Goal: Task Accomplishment & Management: Manage account settings

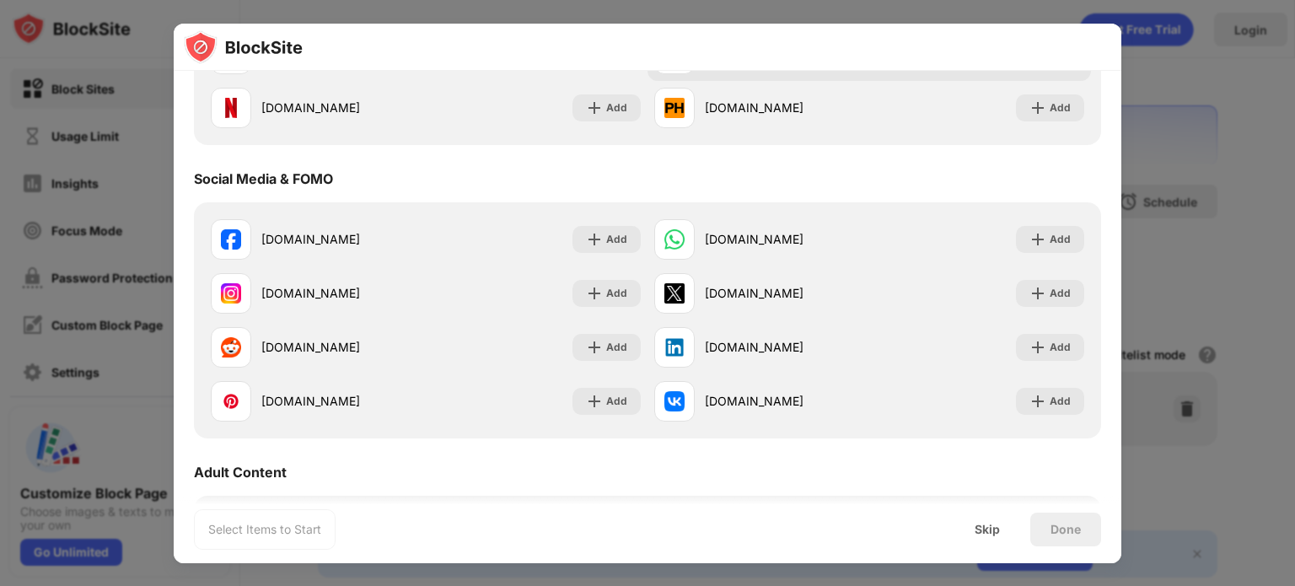
scroll to position [152, 0]
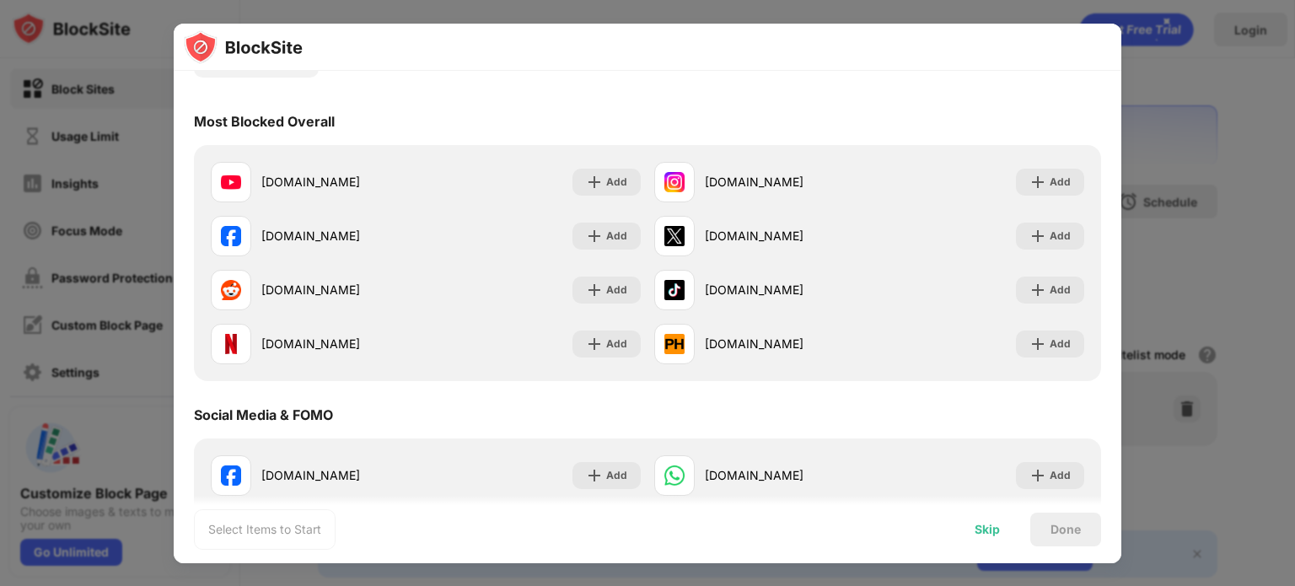
click at [989, 539] on div "Skip" at bounding box center [987, 530] width 66 height 34
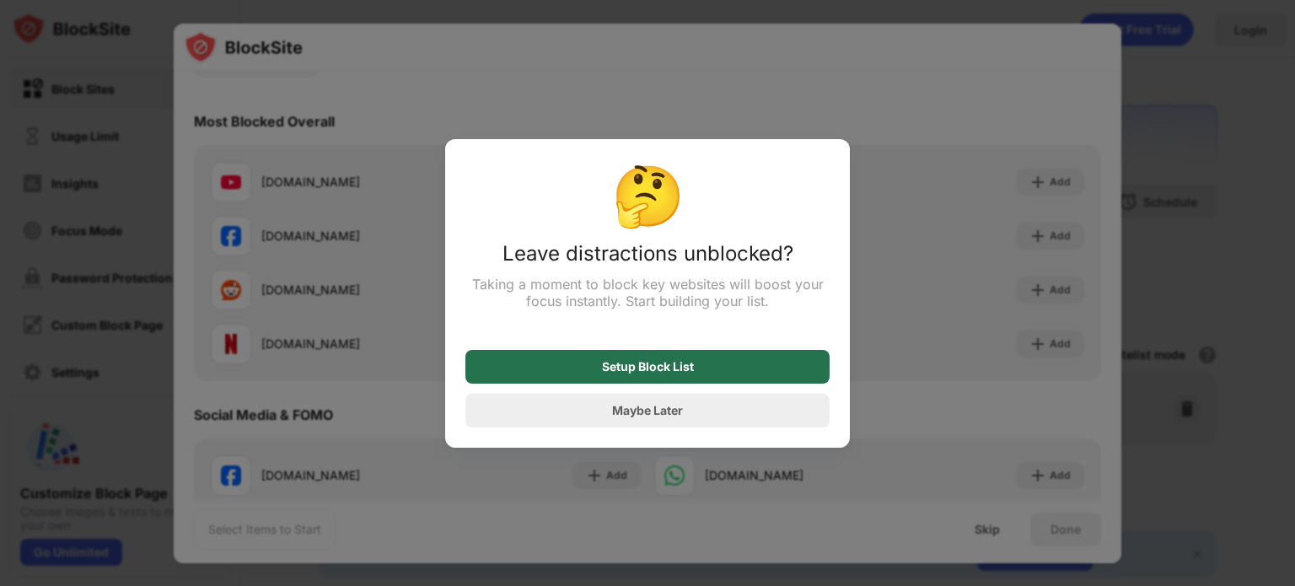
click at [733, 378] on div "Setup Block List" at bounding box center [647, 367] width 364 height 34
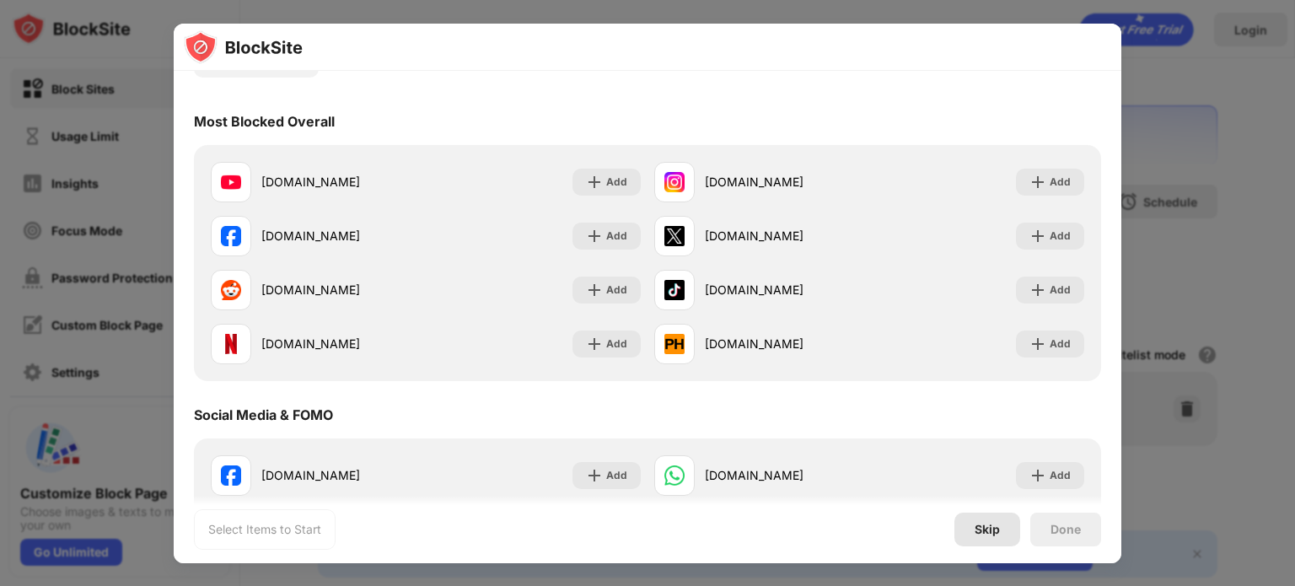
click at [988, 535] on div "Skip" at bounding box center [987, 530] width 66 height 34
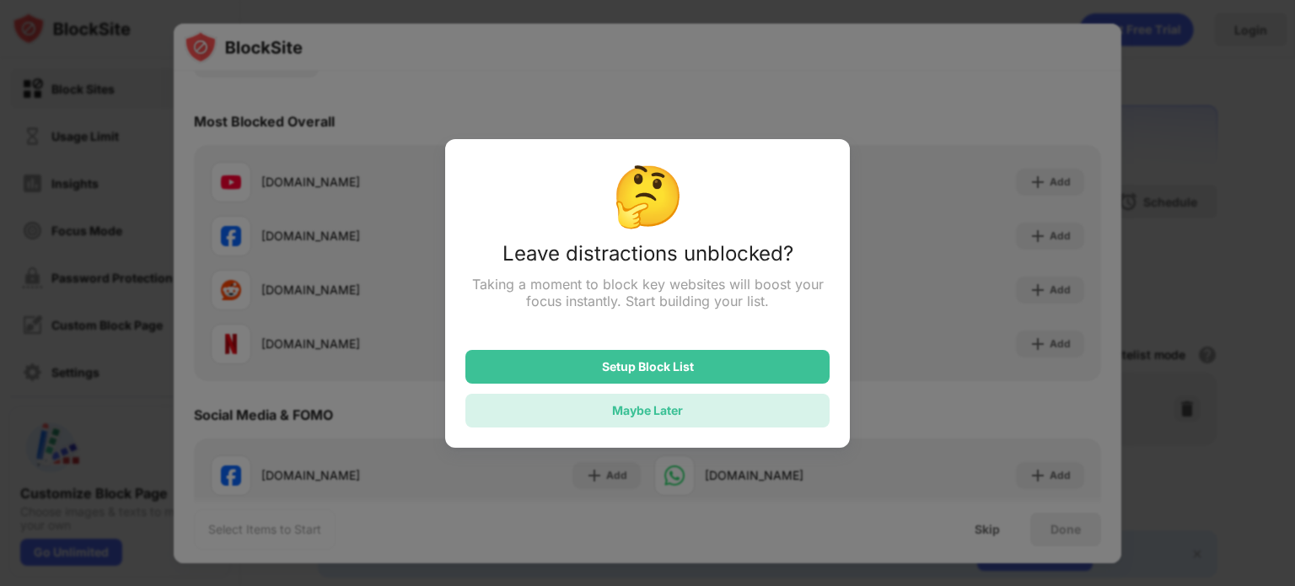
click at [697, 415] on div "Maybe Later" at bounding box center [647, 411] width 364 height 34
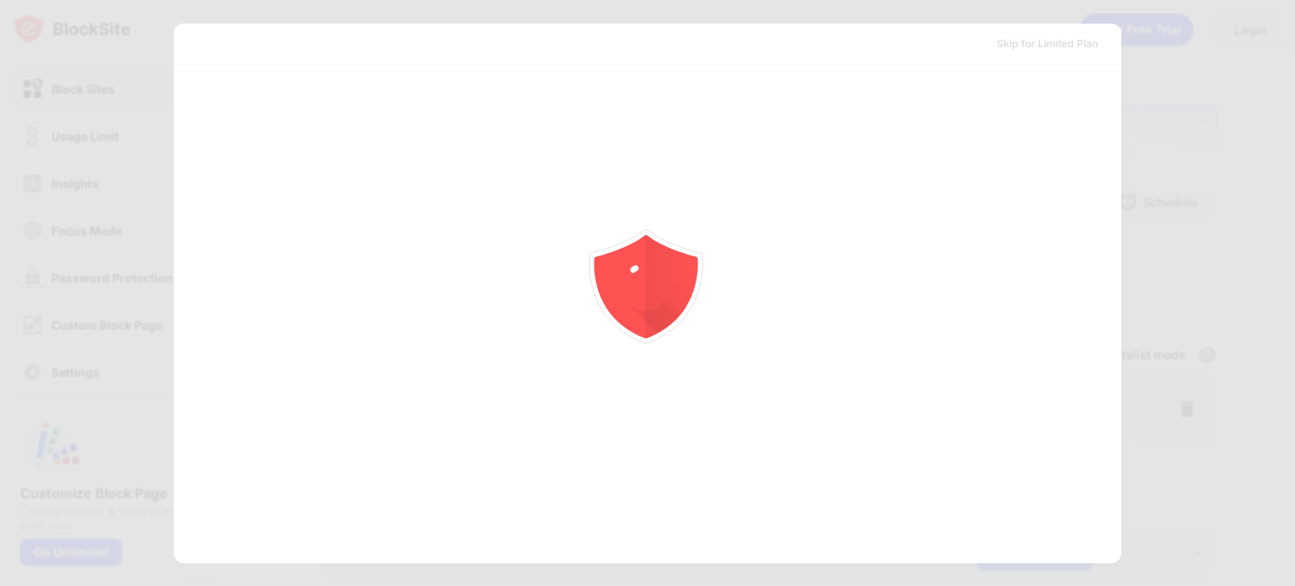
scroll to position [0, 0]
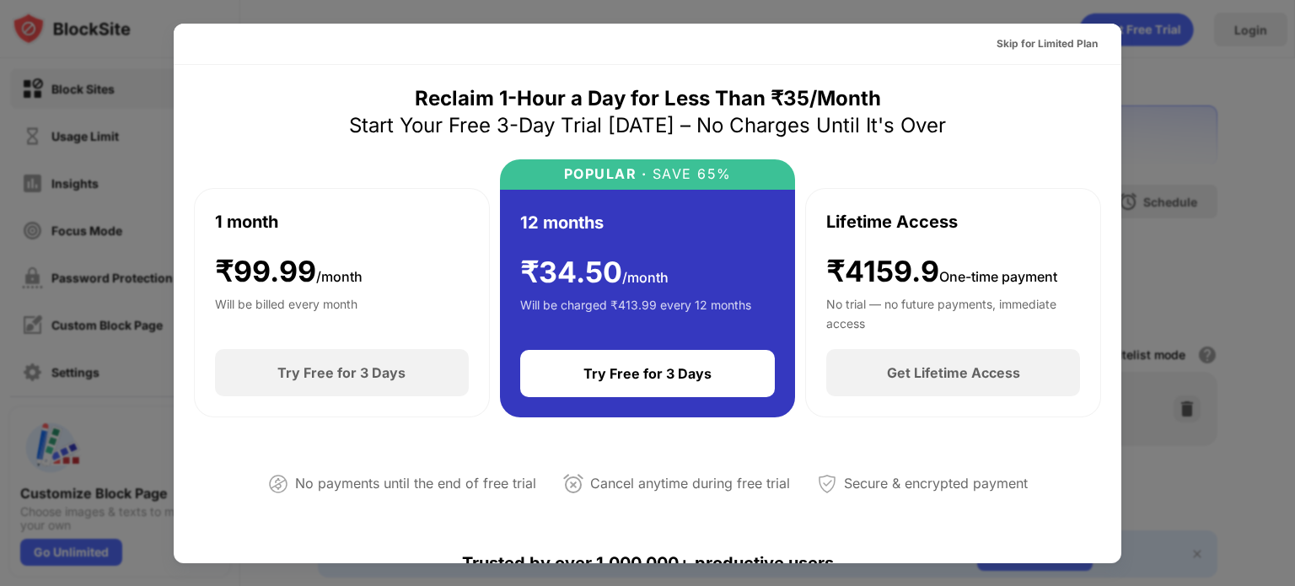
click at [1177, 165] on div at bounding box center [647, 293] width 1295 height 586
click at [1076, 35] on div "Skip for Limited Plan" at bounding box center [1046, 43] width 101 height 17
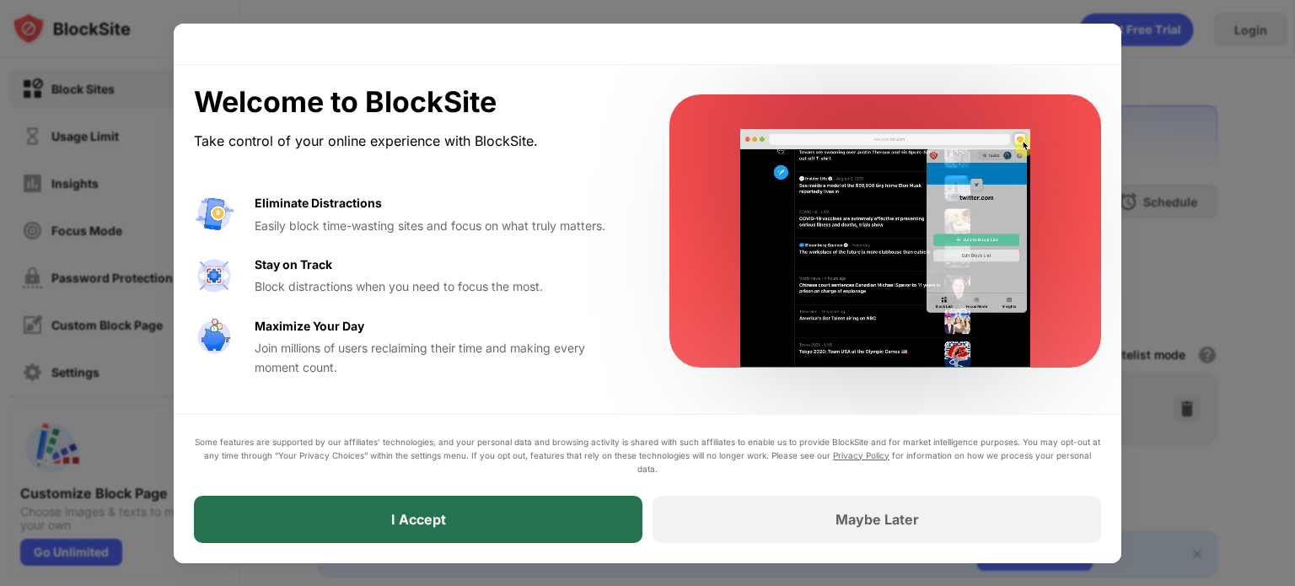
click at [493, 507] on div "I Accept" at bounding box center [418, 519] width 448 height 47
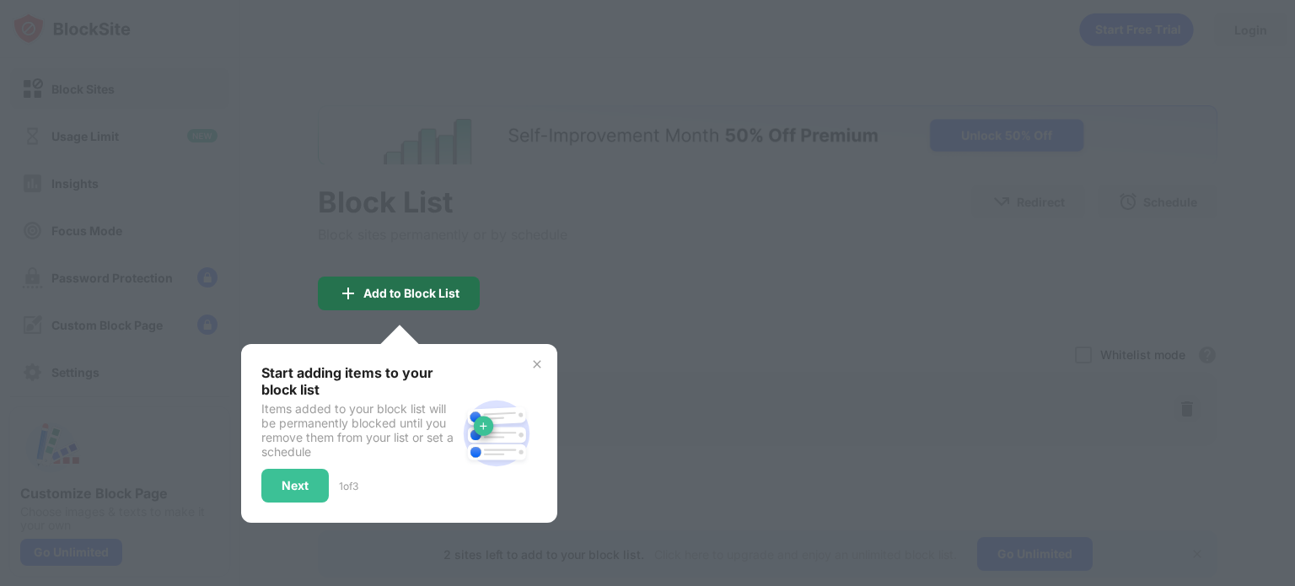
click at [420, 284] on div "Add to Block List" at bounding box center [399, 293] width 162 height 34
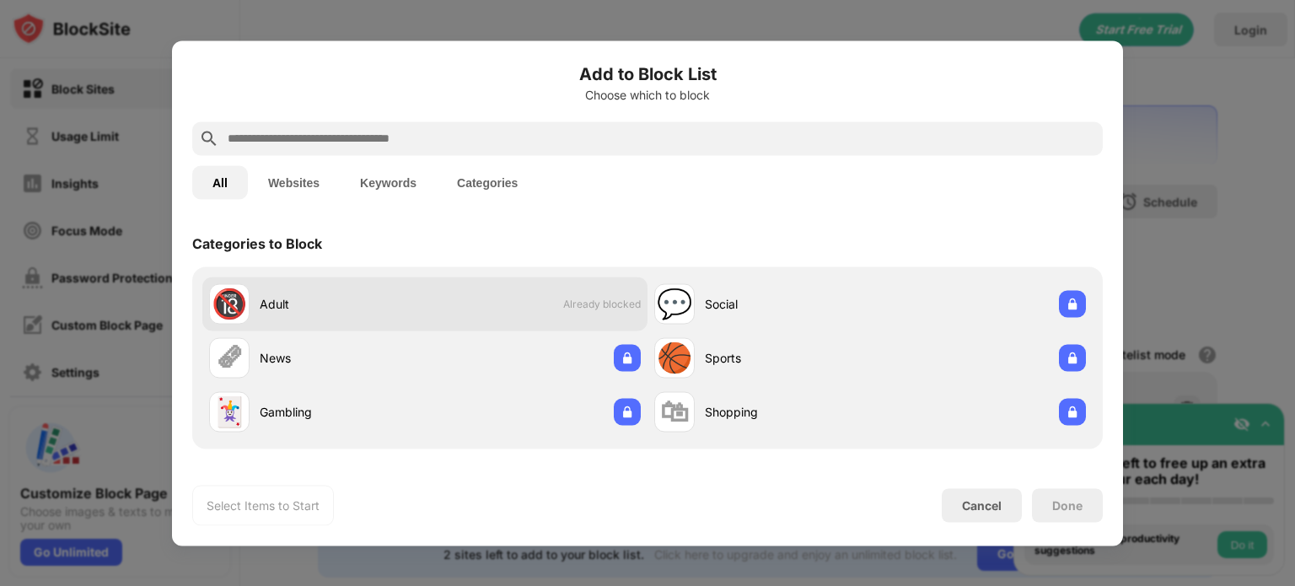
click at [479, 298] on div "🔞 Adult Already blocked" at bounding box center [424, 303] width 445 height 54
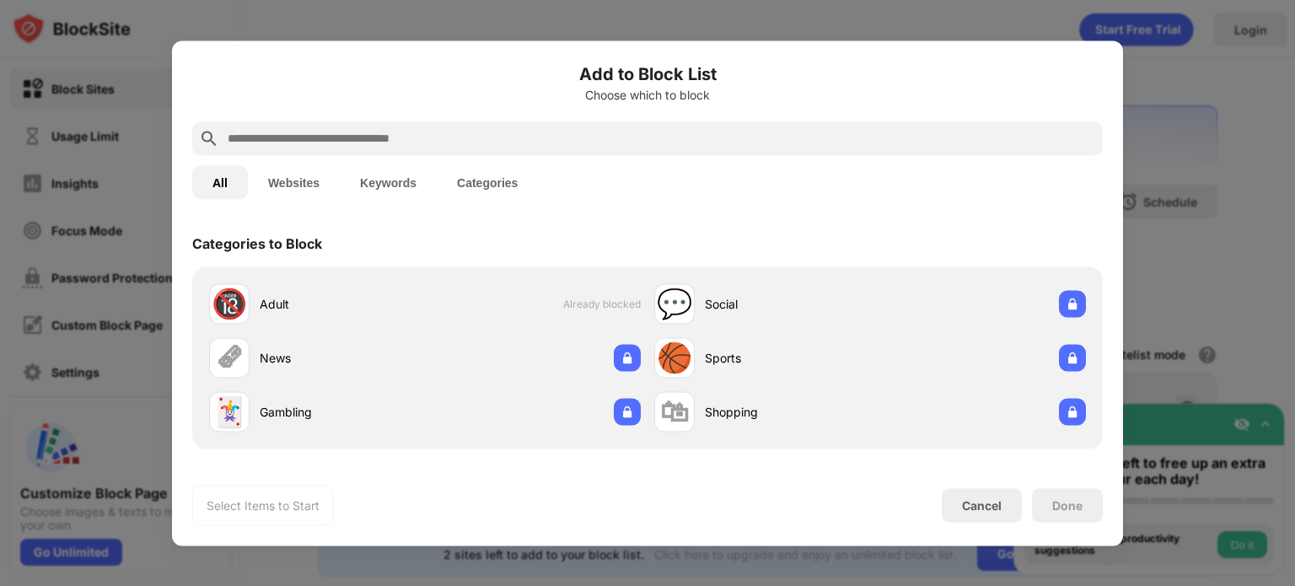
click at [293, 185] on button "Websites" at bounding box center [294, 182] width 92 height 34
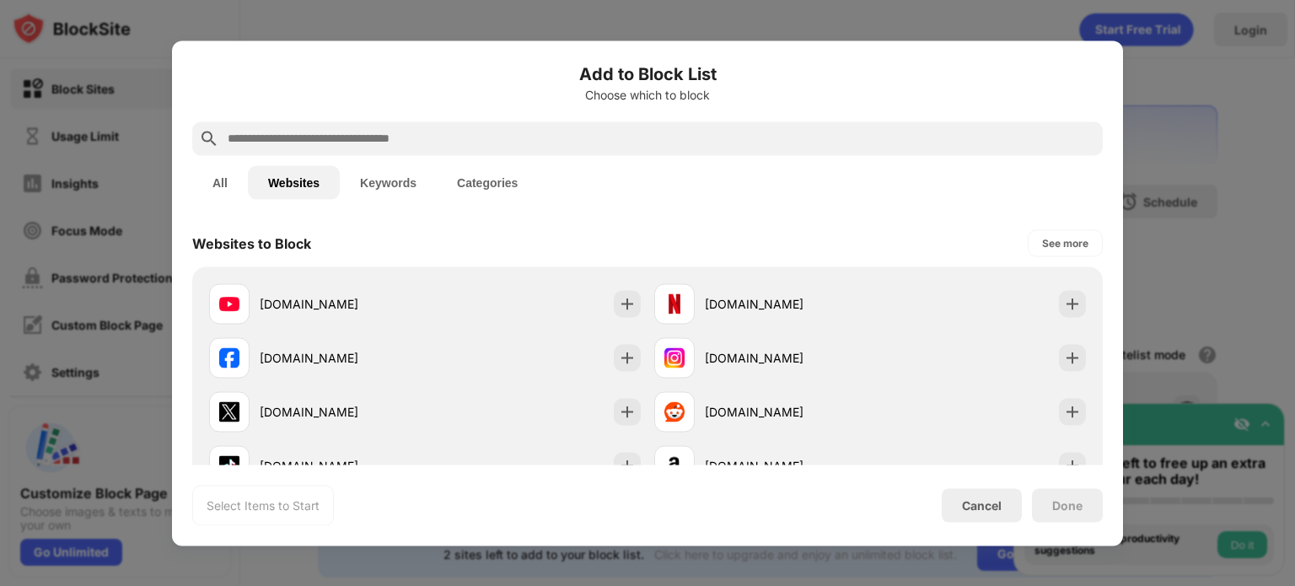
click at [323, 142] on input "text" at bounding box center [661, 138] width 870 height 20
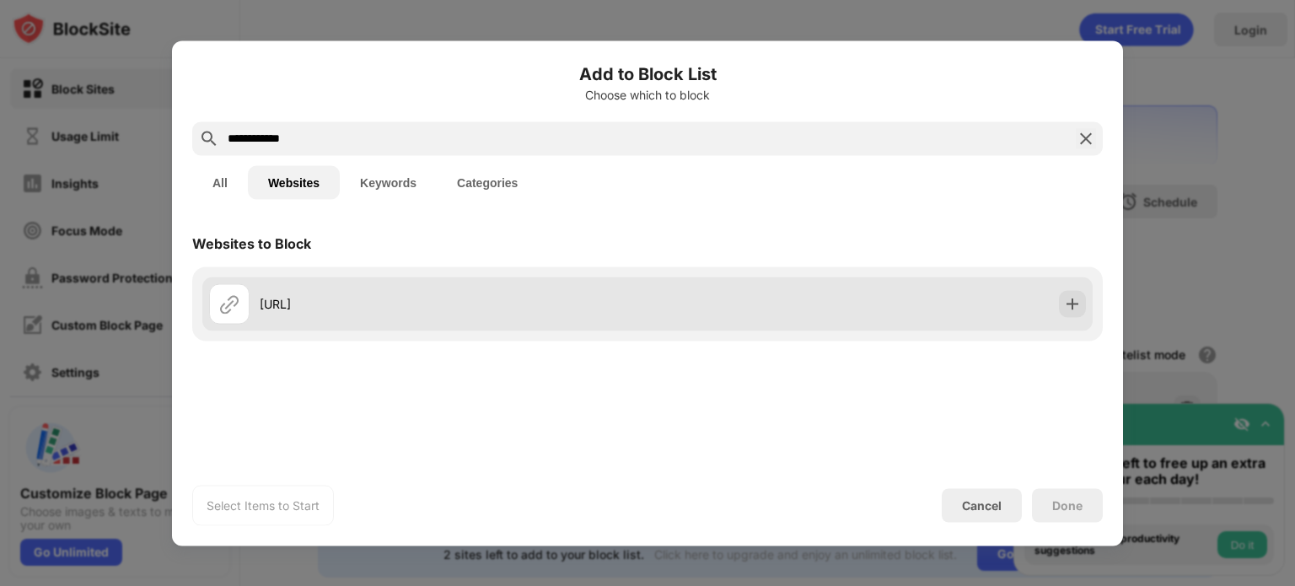
type input "**********"
click at [393, 287] on div "spicychat.ai" at bounding box center [428, 303] width 438 height 40
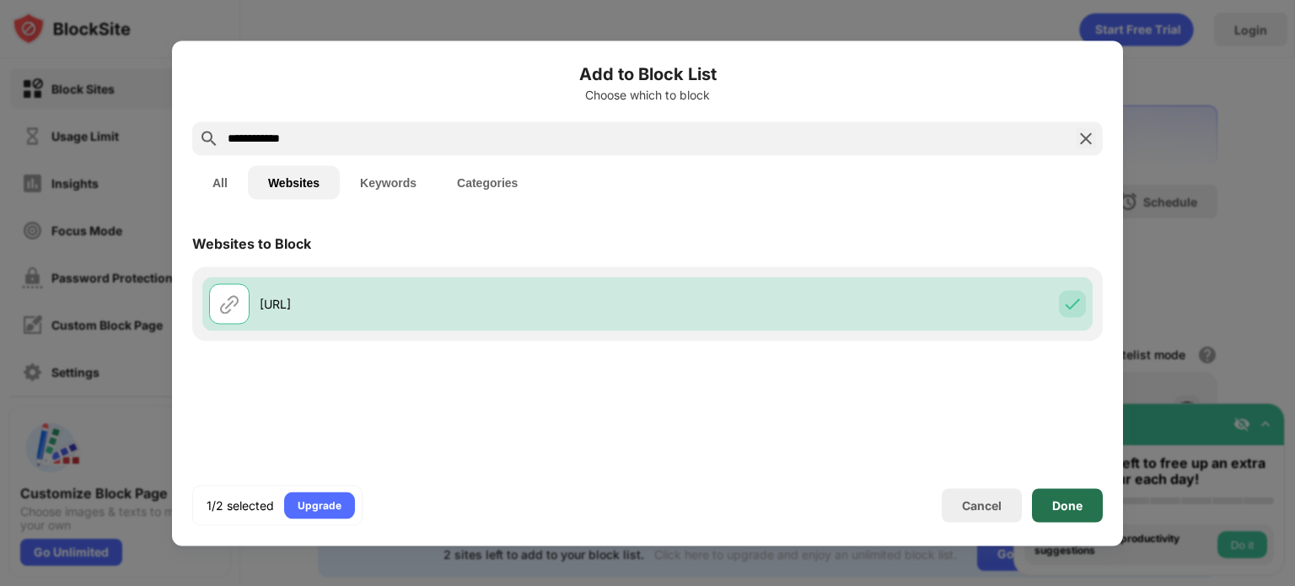
click at [1078, 515] on div "Done" at bounding box center [1067, 505] width 71 height 34
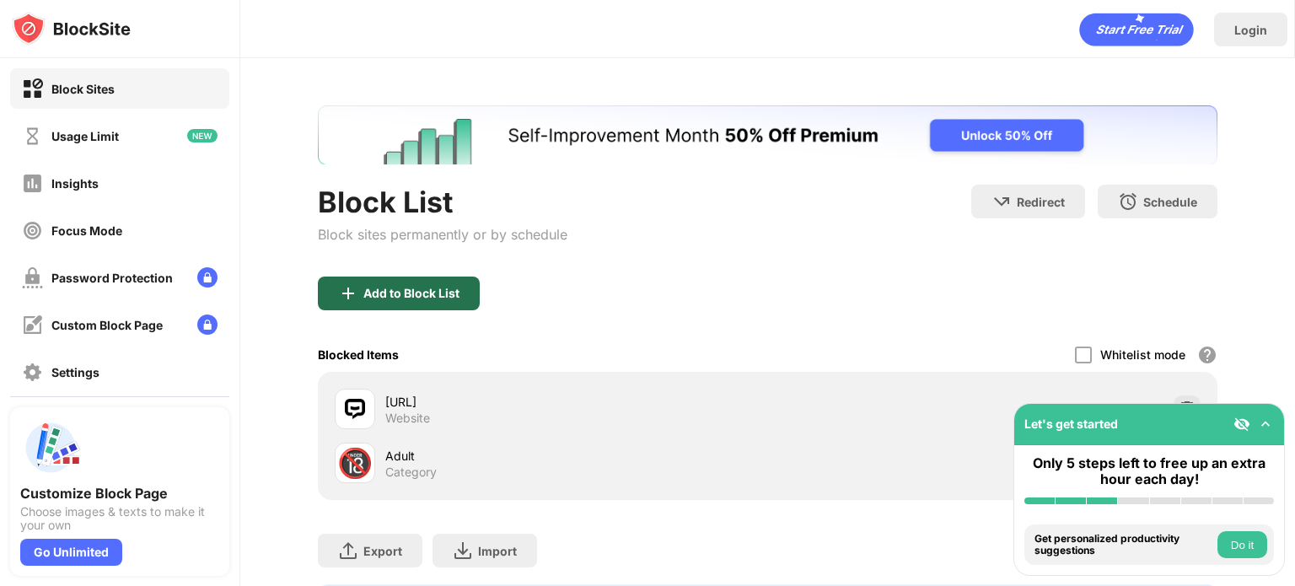
click at [432, 287] on div "Add to Block List" at bounding box center [411, 293] width 96 height 13
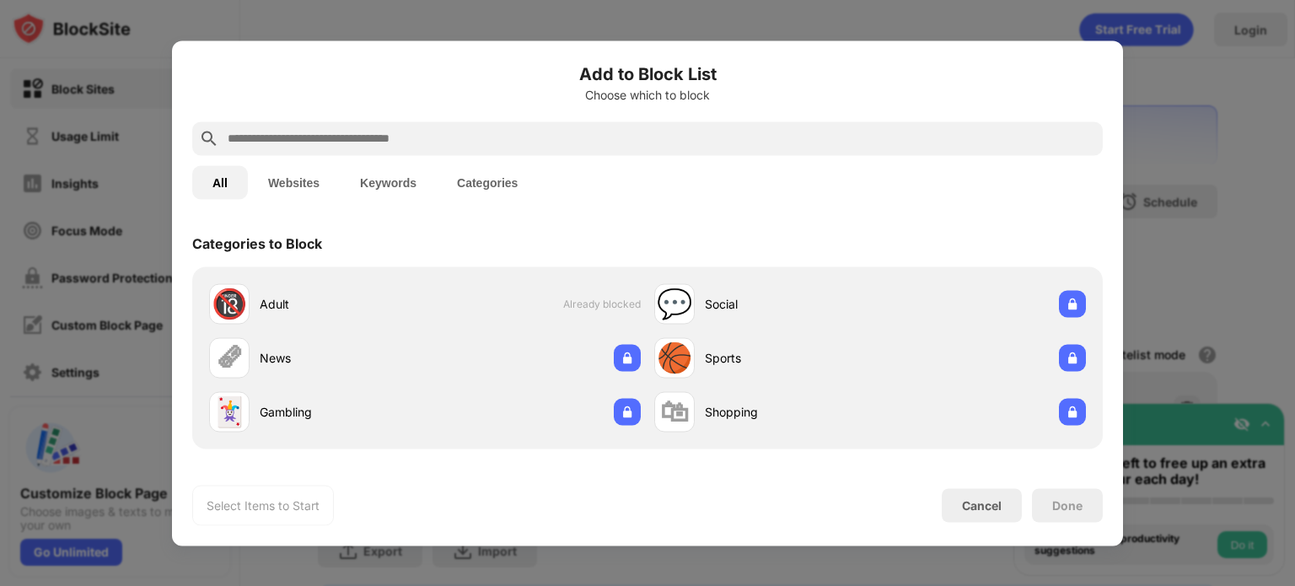
click at [813, 148] on input "text" at bounding box center [661, 138] width 870 height 20
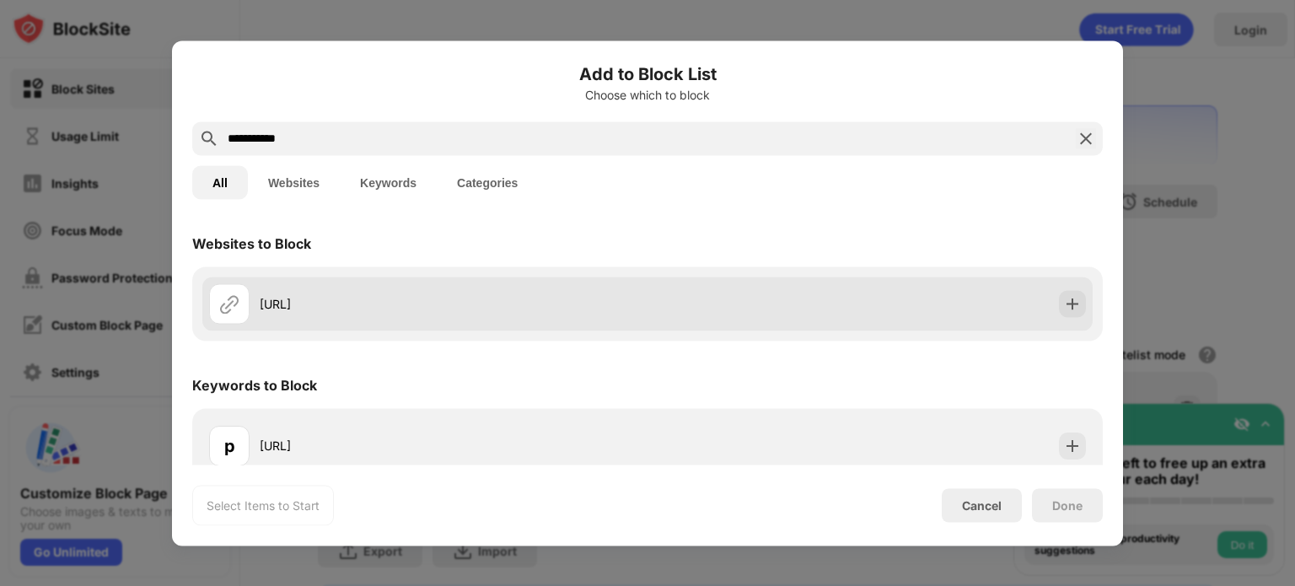
type input "**********"
click at [1033, 292] on div "polybuzz.ai" at bounding box center [647, 303] width 890 height 54
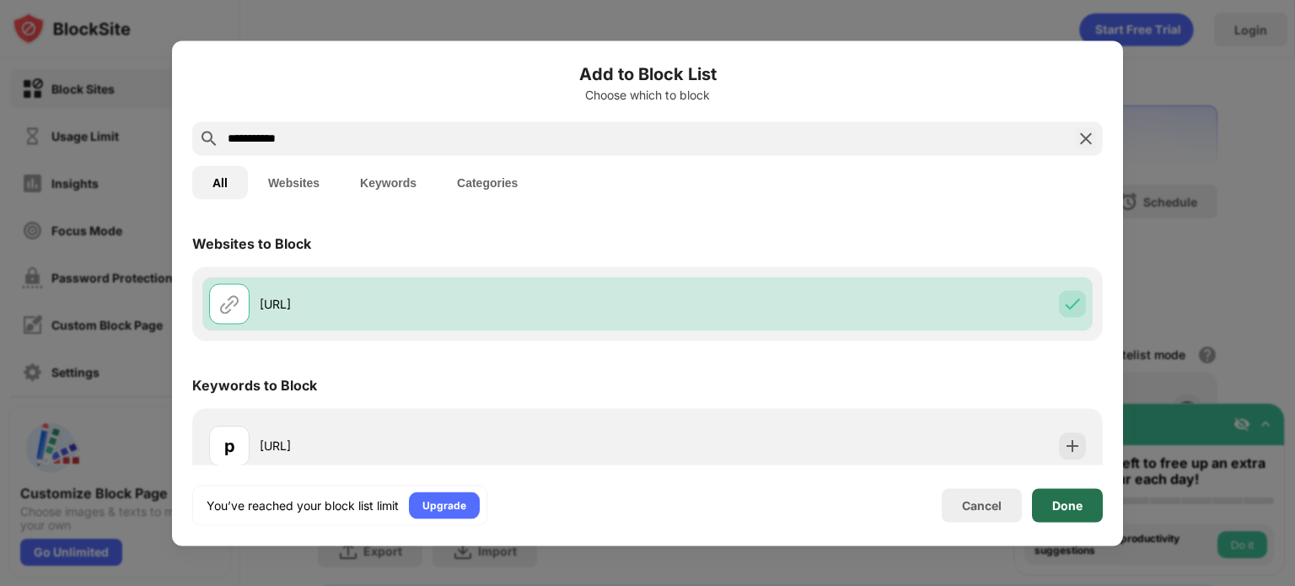
click at [1048, 518] on div "Done" at bounding box center [1067, 505] width 71 height 34
